Goal: Download file/media

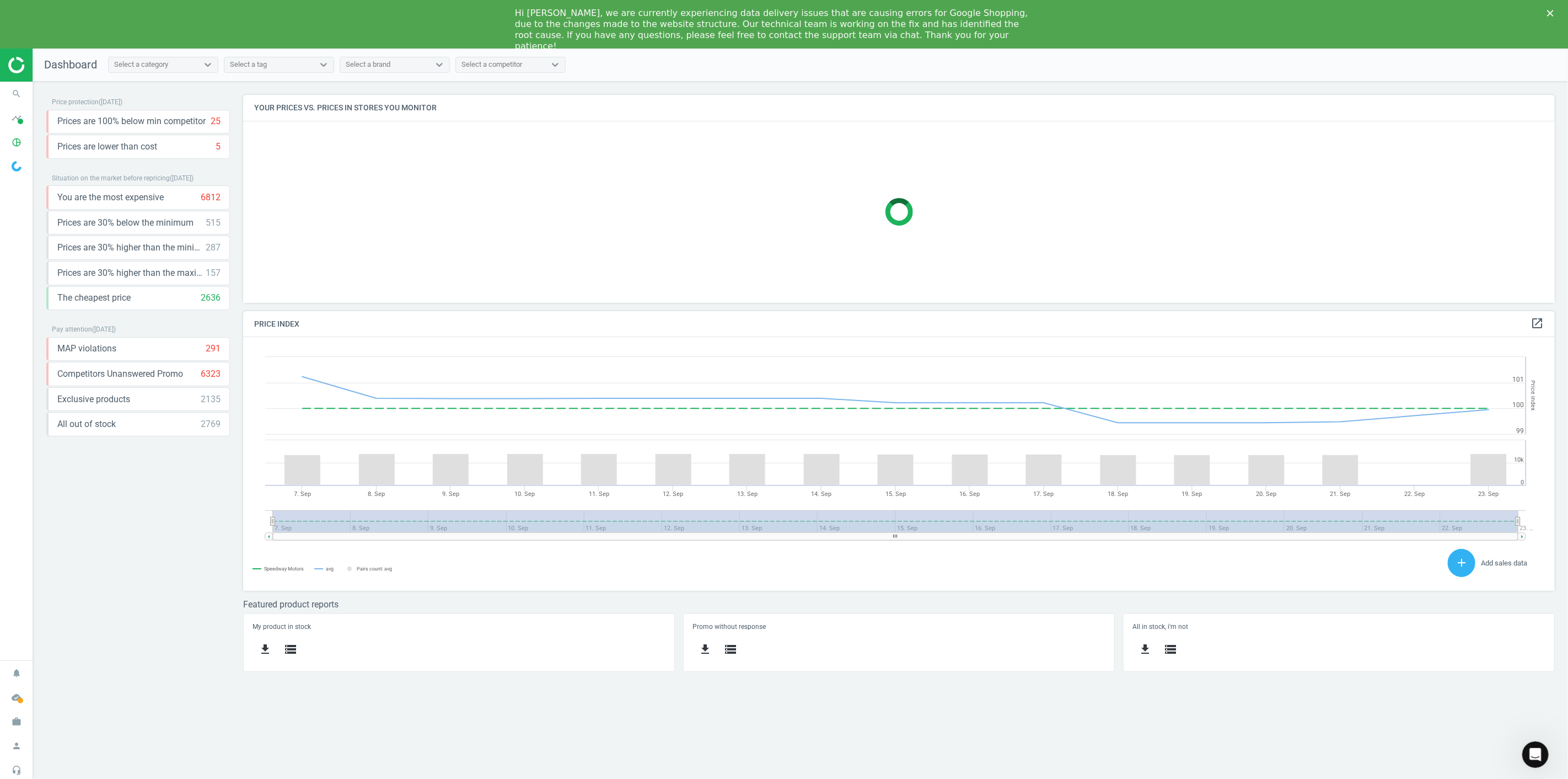
scroll to position [238, 1331]
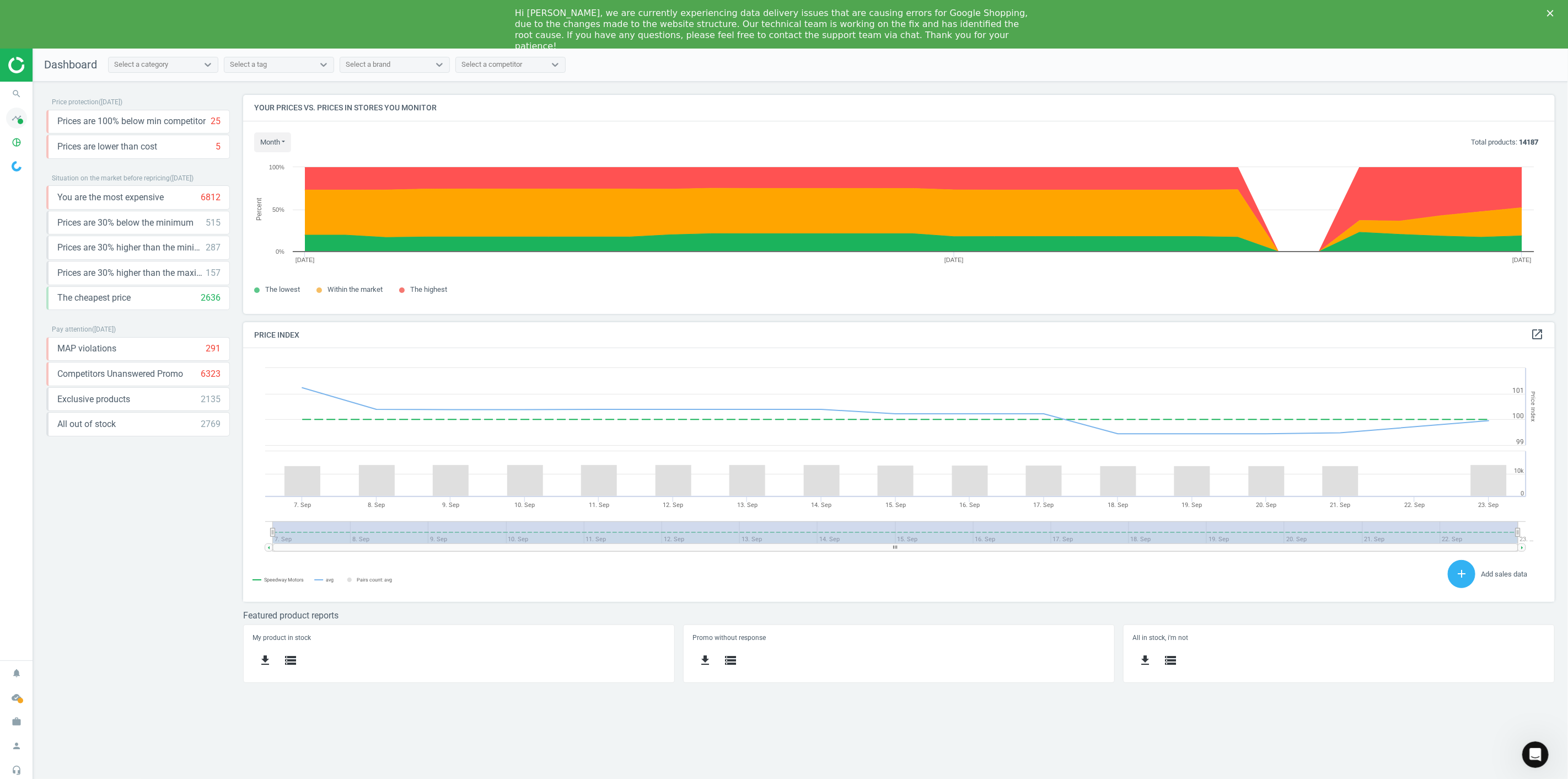
click at [21, 123] on span at bounding box center [20, 121] width 6 height 6
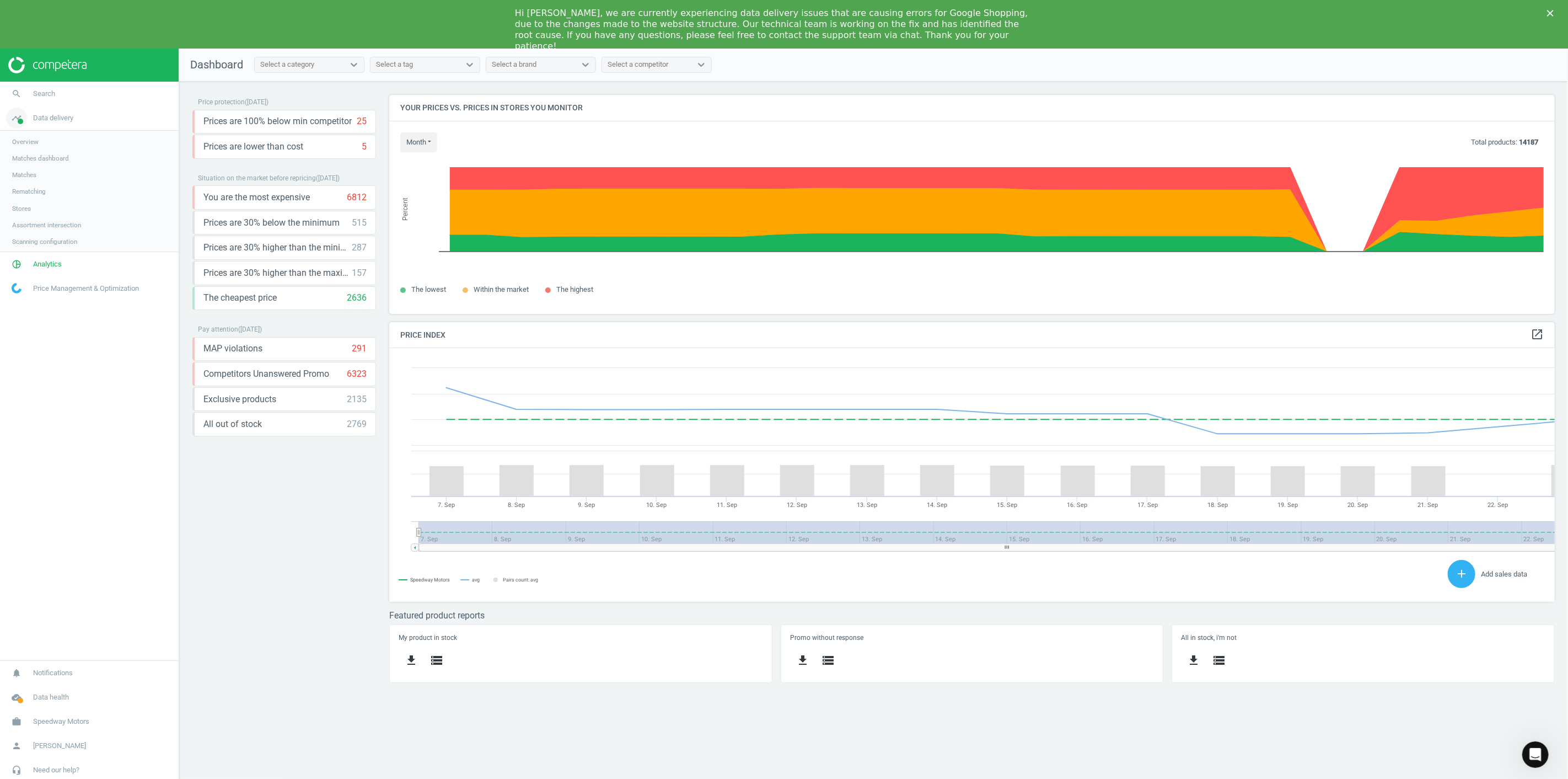
scroll to position [273, 1185]
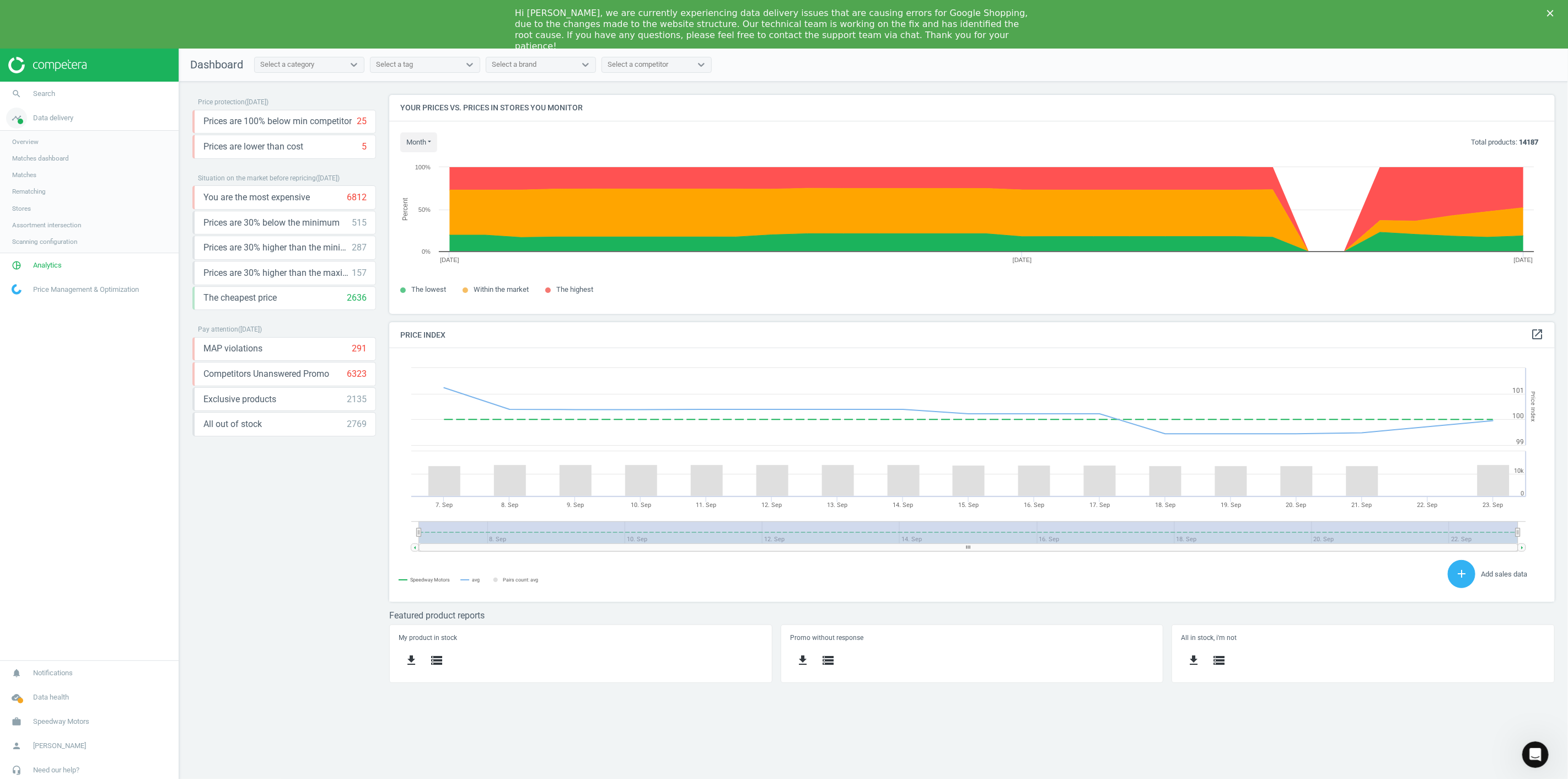
click at [18, 120] on span at bounding box center [20, 121] width 6 height 6
click at [41, 139] on span "Analytics" at bounding box center [47, 142] width 29 height 10
click at [29, 179] on span "Products" at bounding box center [25, 182] width 26 height 9
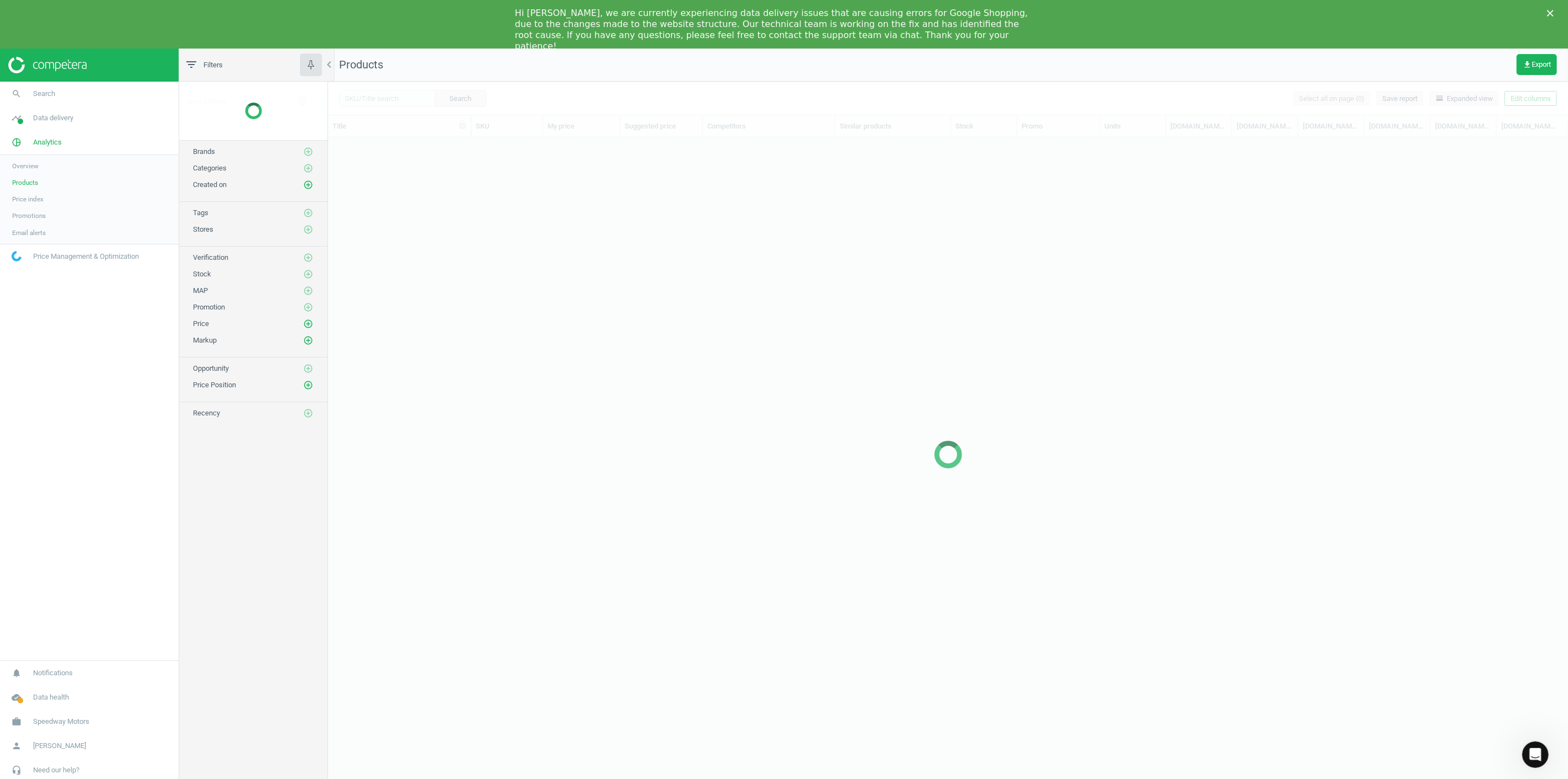
scroll to position [650, 1231]
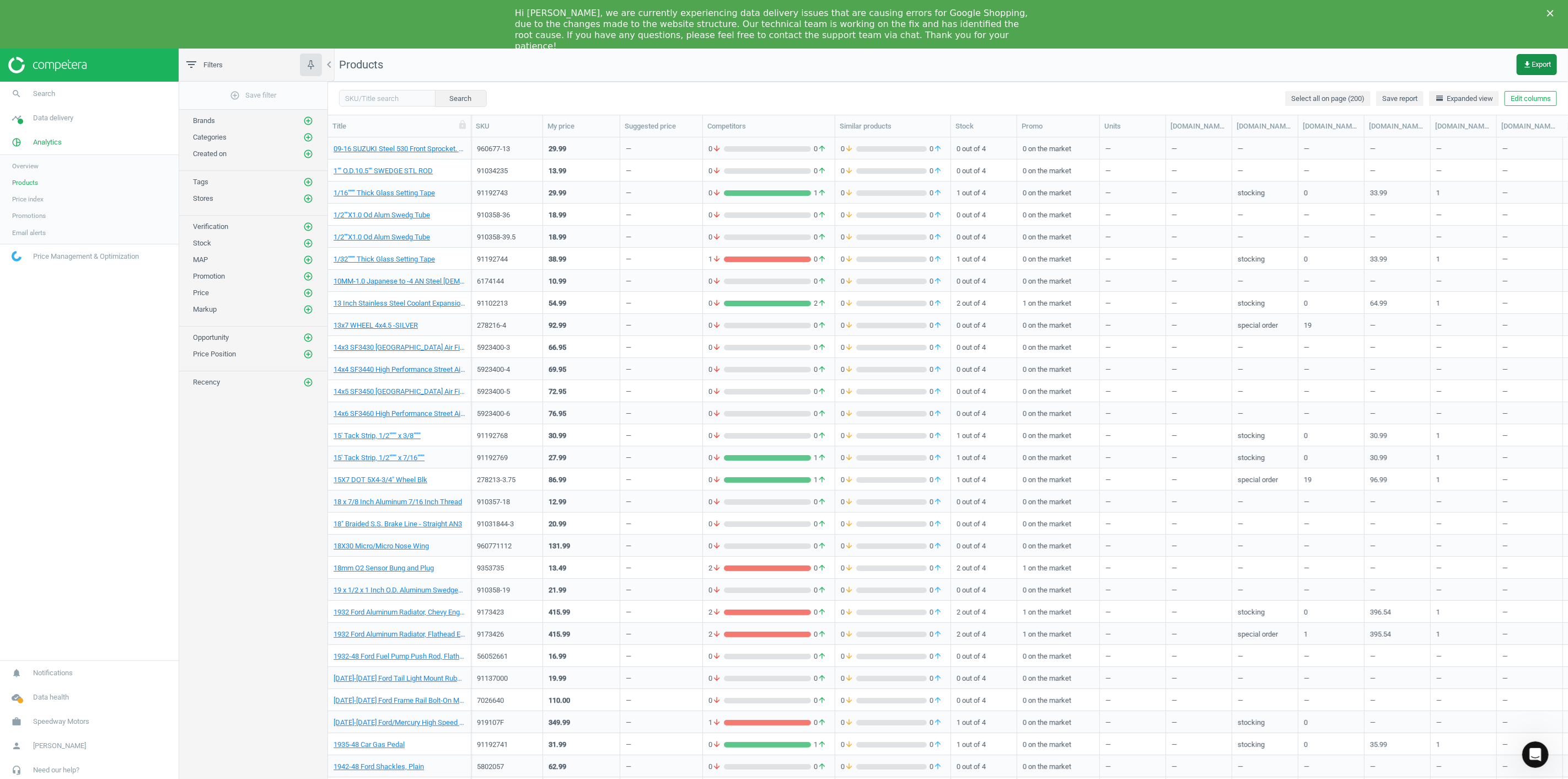
click at [1534, 70] on button "get_app Export" at bounding box center [1537, 64] width 41 height 21
click at [1474, 151] on button "insert_drive_file Extended report (CSV)" at bounding box center [1461, 153] width 192 height 21
